Goal: Find specific page/section: Locate a particular part of the current website

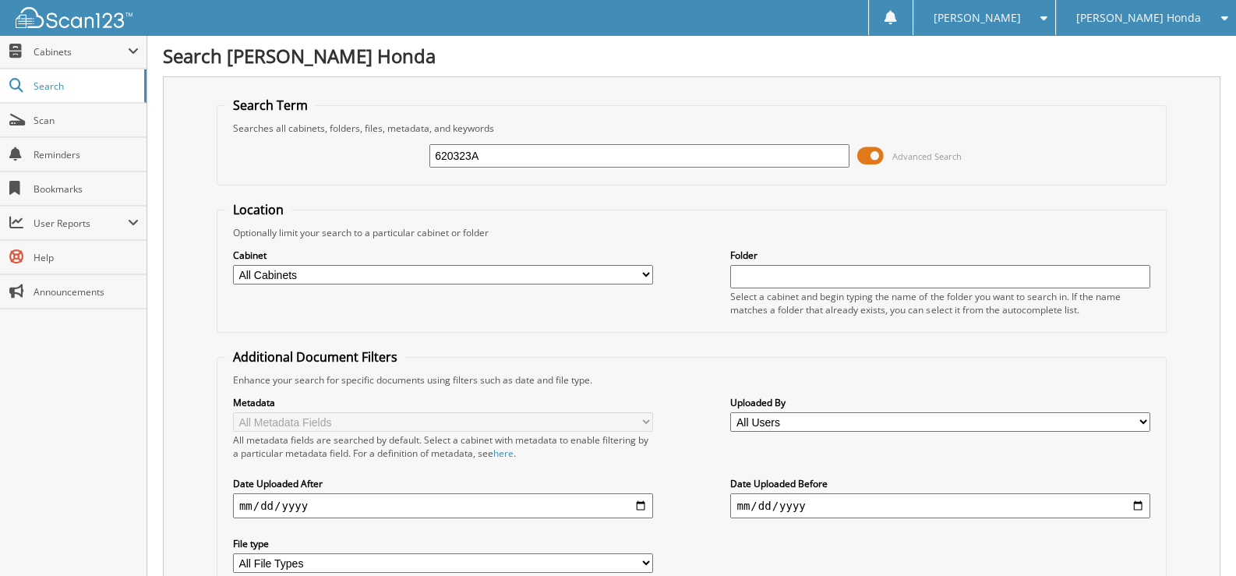
drag, startPoint x: 506, startPoint y: 160, endPoint x: 356, endPoint y: 178, distance: 150.8
click at [356, 178] on fieldset "Search Term Searches all cabinets, folders, files, metadata, and keywords 62032…" at bounding box center [692, 141] width 950 height 89
type input "698648"
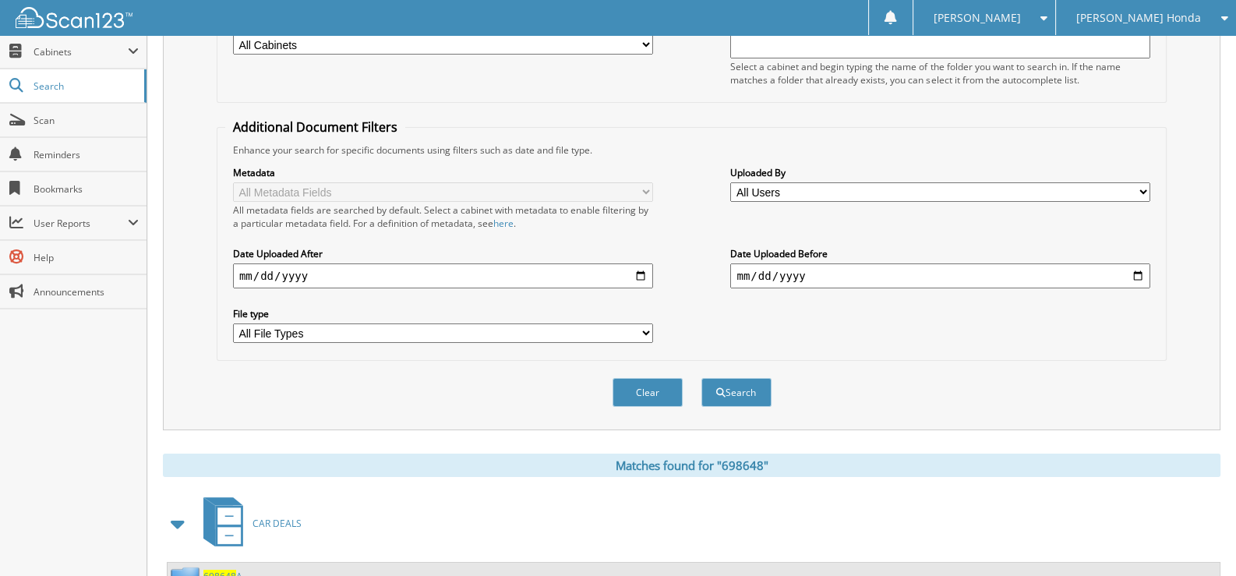
scroll to position [389, 0]
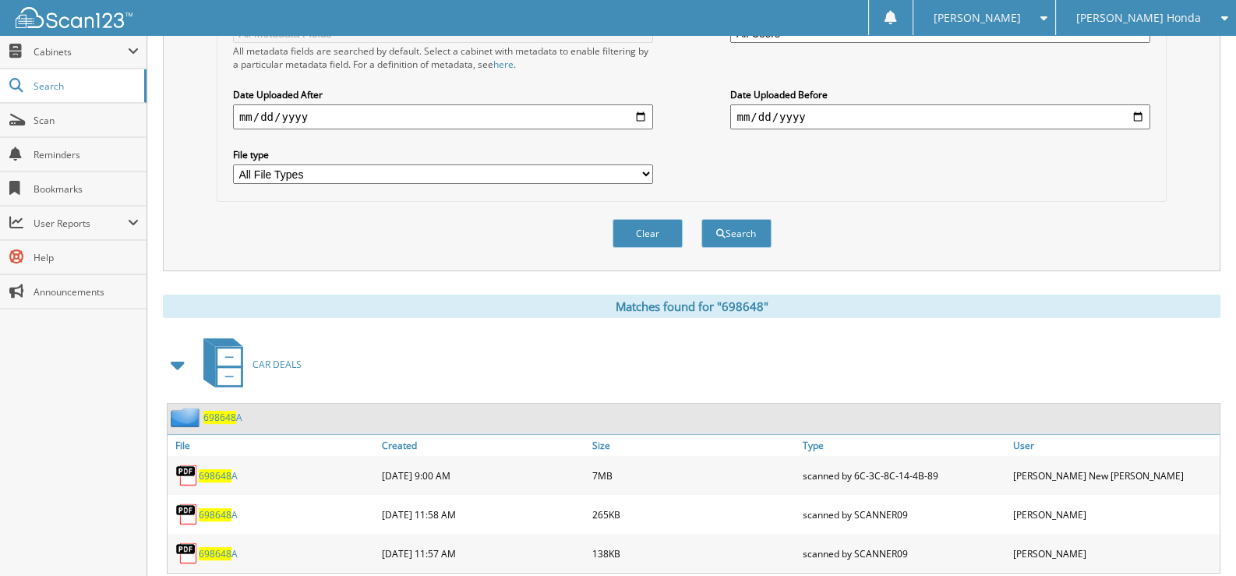
click at [214, 469] on span "698648" at bounding box center [215, 475] width 33 height 13
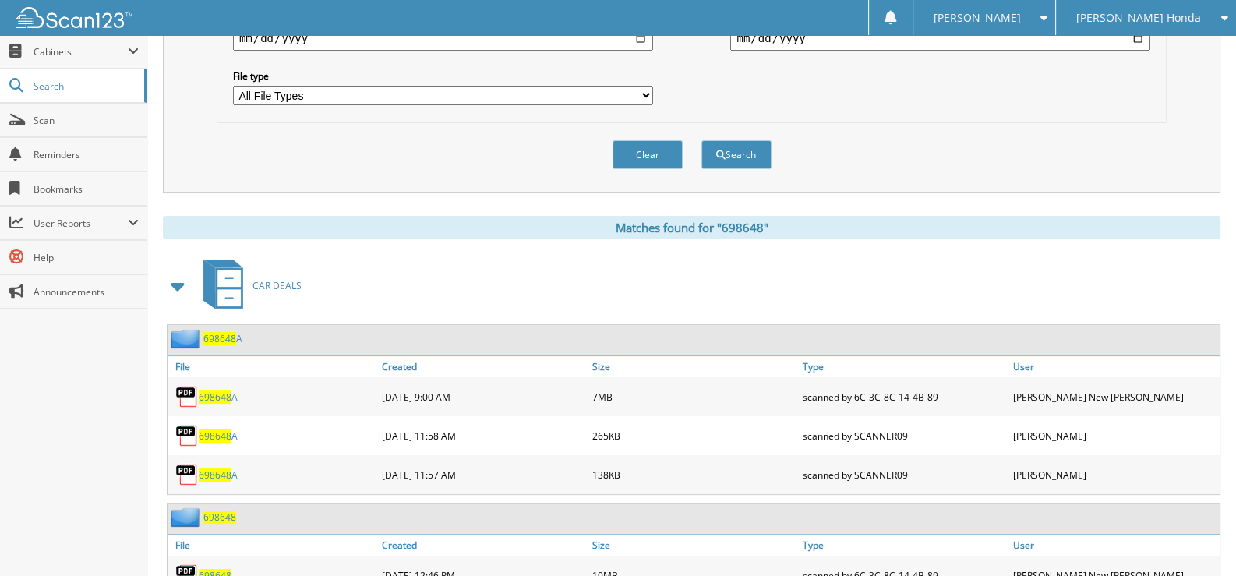
scroll to position [546, 0]
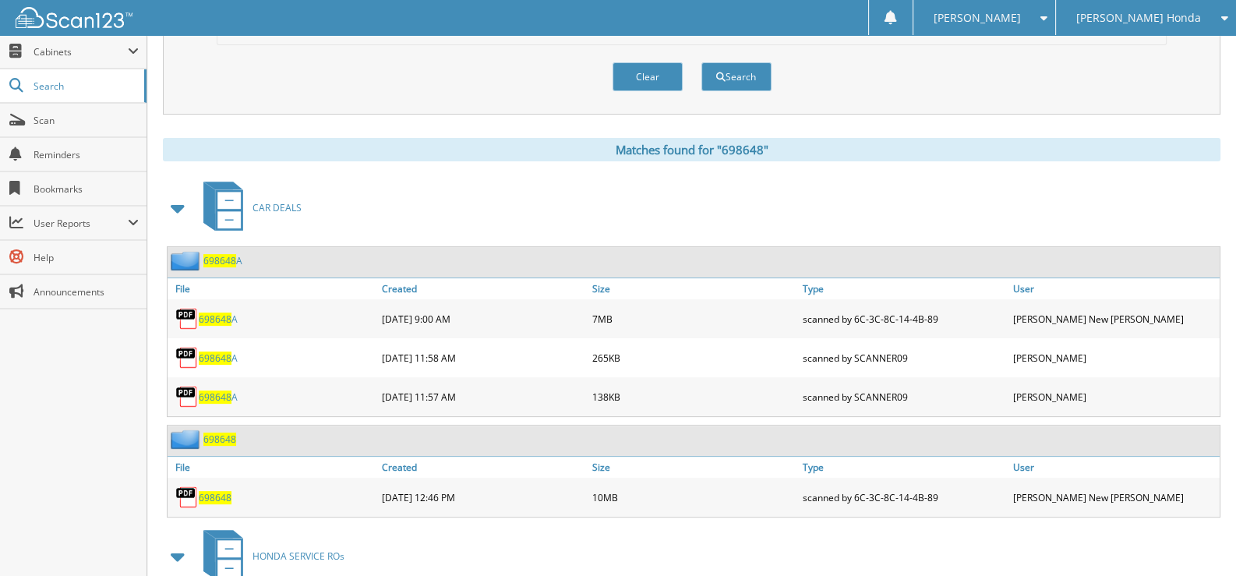
click at [213, 491] on span "698648" at bounding box center [215, 497] width 33 height 13
click at [208, 491] on span "698648" at bounding box center [215, 497] width 33 height 13
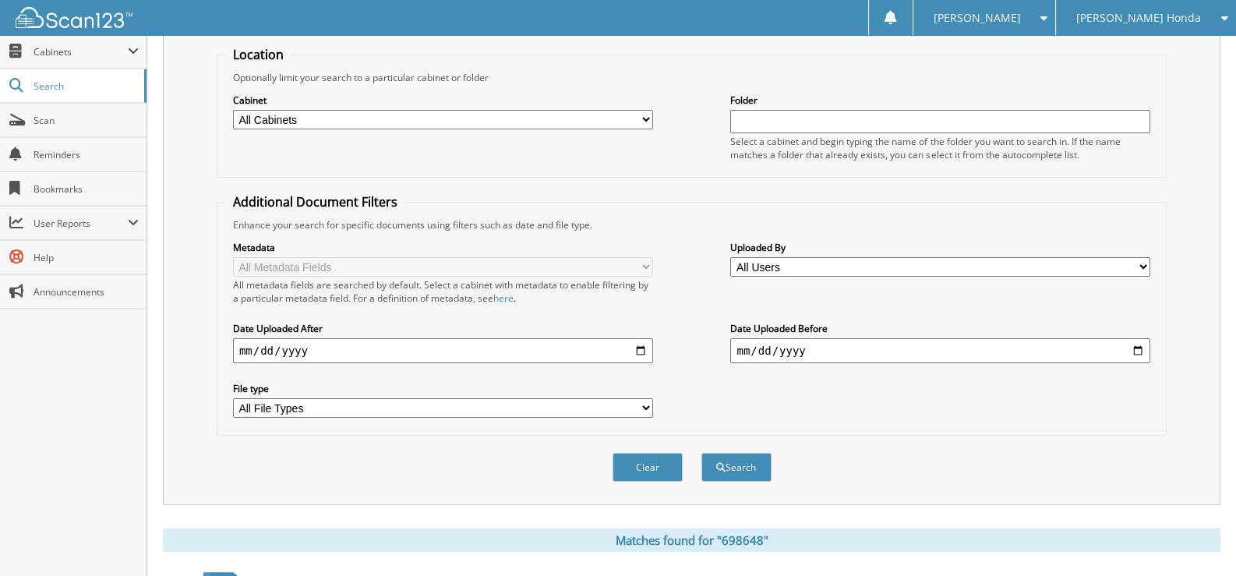
scroll to position [0, 0]
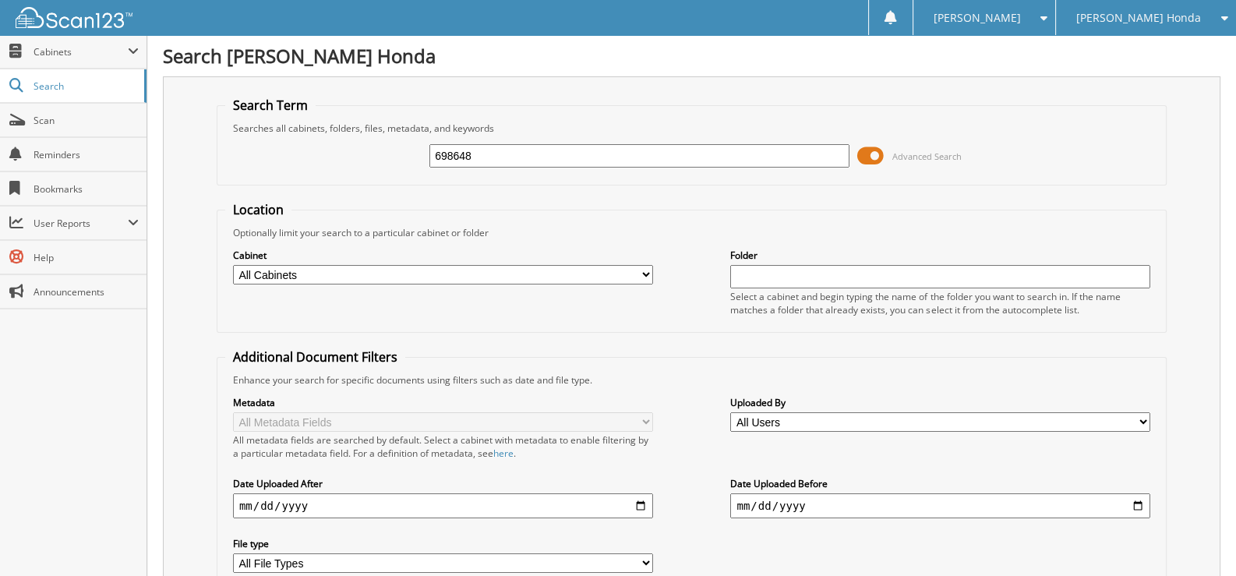
drag, startPoint x: 481, startPoint y: 153, endPoint x: 401, endPoint y: 157, distance: 79.6
click at [401, 157] on div "698648 Advanced Search" at bounding box center [691, 156] width 933 height 42
type input "222319"
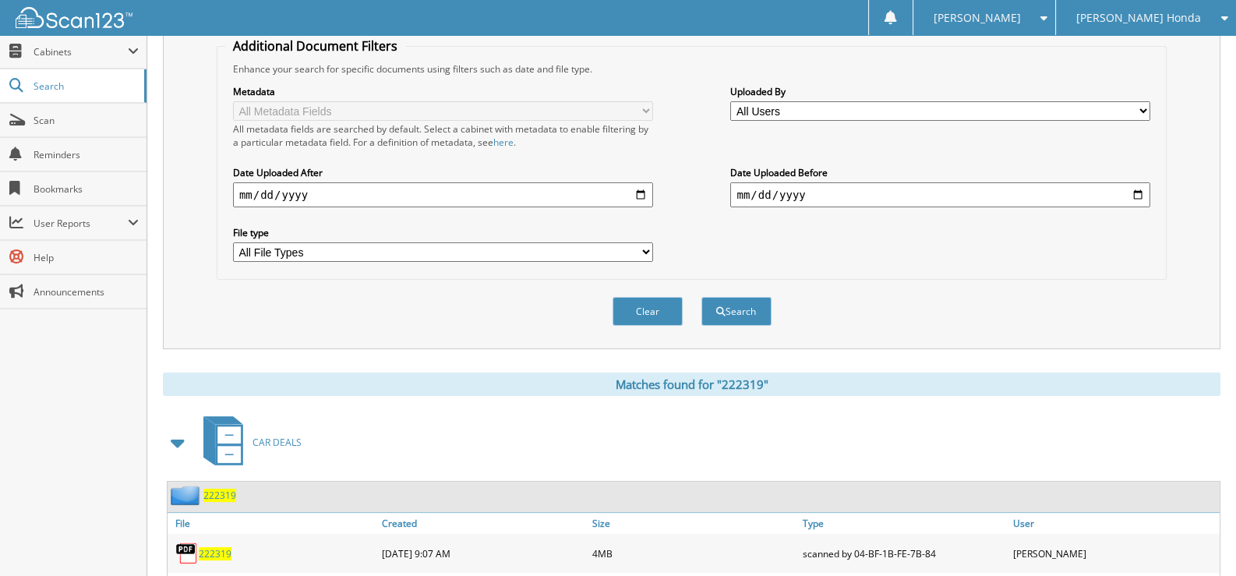
scroll to position [701, 0]
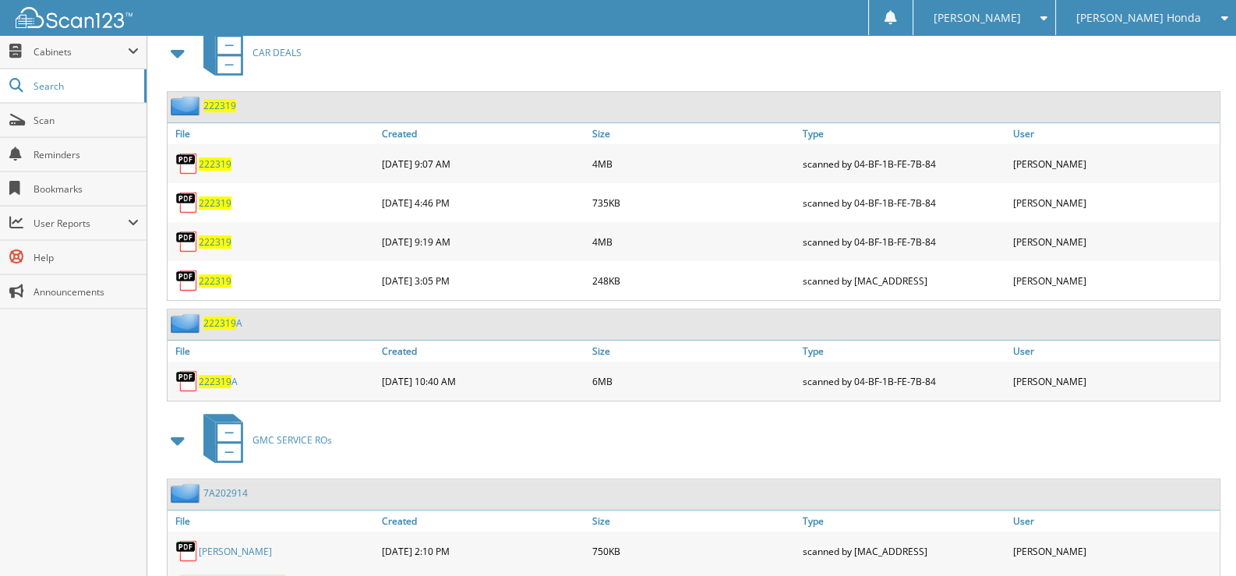
click at [218, 274] on span "222319" at bounding box center [215, 280] width 33 height 13
click at [207, 235] on span "222319" at bounding box center [215, 241] width 33 height 13
